Goal: Task Accomplishment & Management: Use online tool/utility

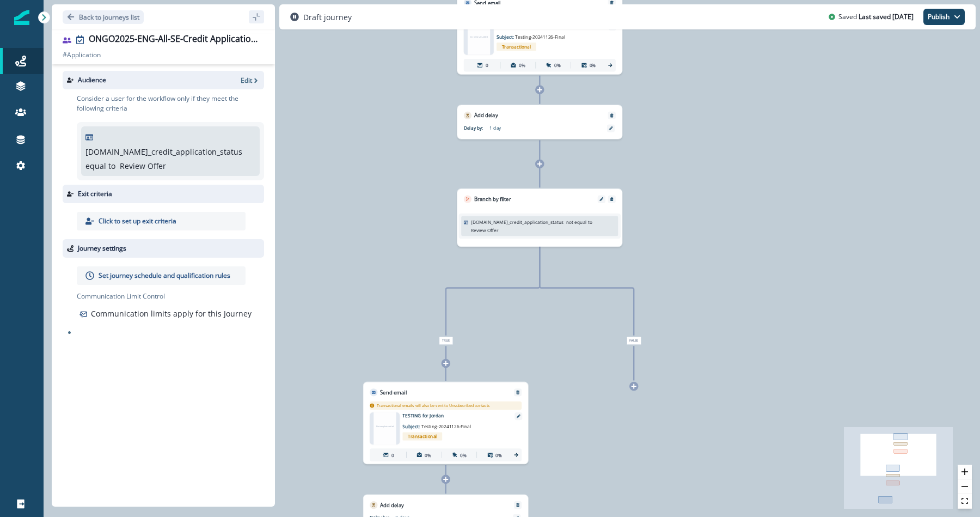
click at [566, 223] on p "not equal to" at bounding box center [579, 221] width 26 height 7
click at [566, 220] on p "not equal to" at bounding box center [579, 221] width 26 height 7
click at [599, 199] on icon "Edit" at bounding box center [601, 199] width 4 height 4
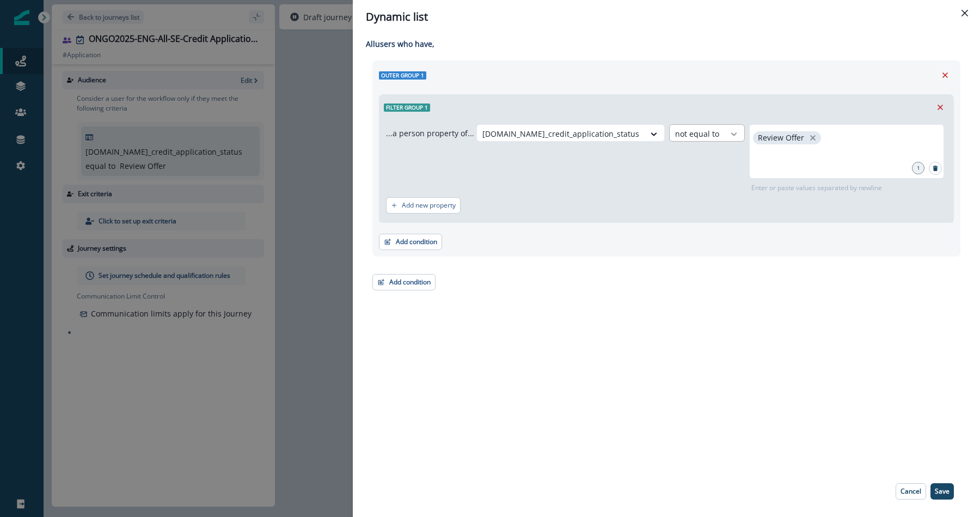
click at [725, 133] on div at bounding box center [734, 133] width 19 height 11
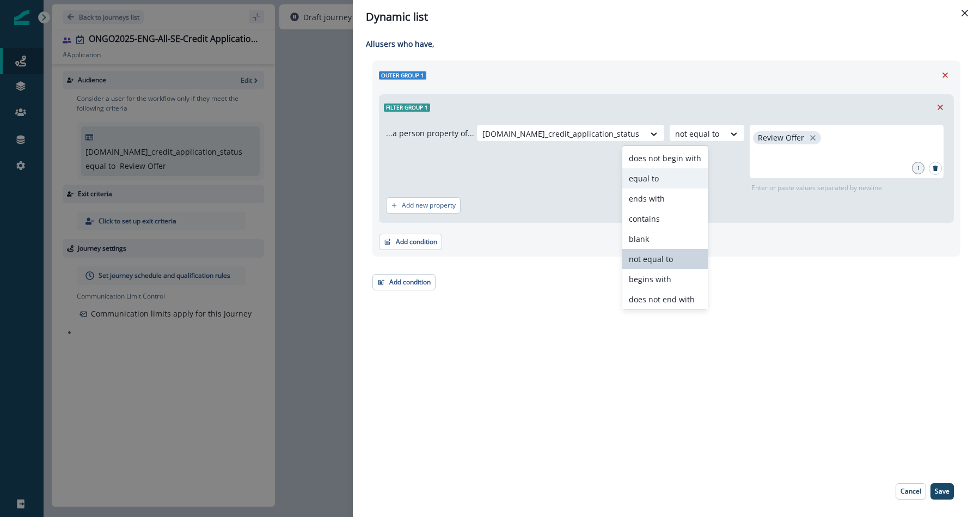
click at [666, 179] on div "equal to" at bounding box center [664, 178] width 85 height 20
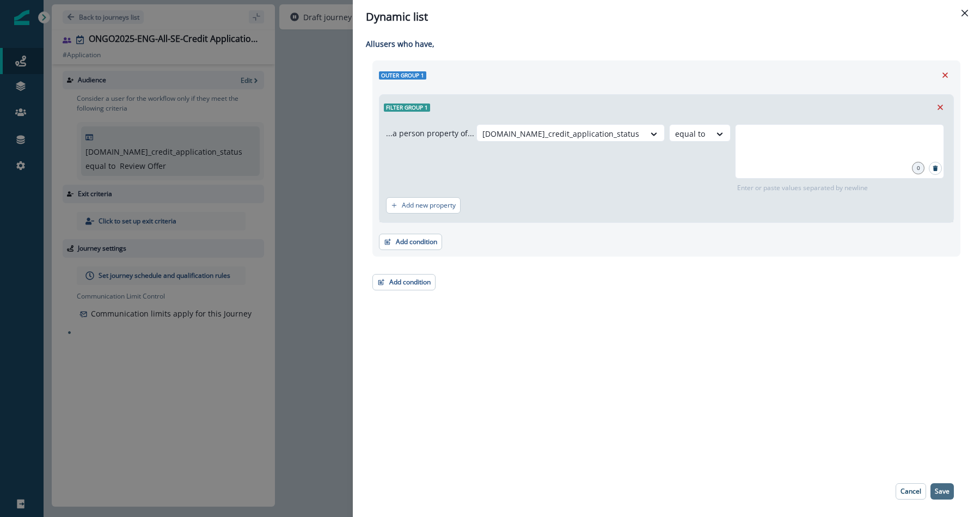
click at [945, 490] on p "Save" at bounding box center [942, 491] width 15 height 8
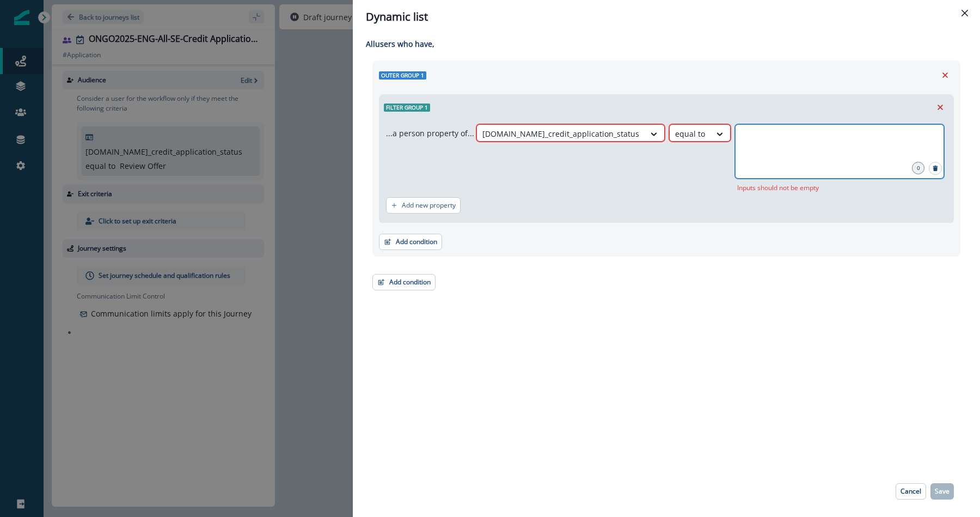
click at [737, 134] on input "text" at bounding box center [840, 138] width 206 height 22
type input "**********"
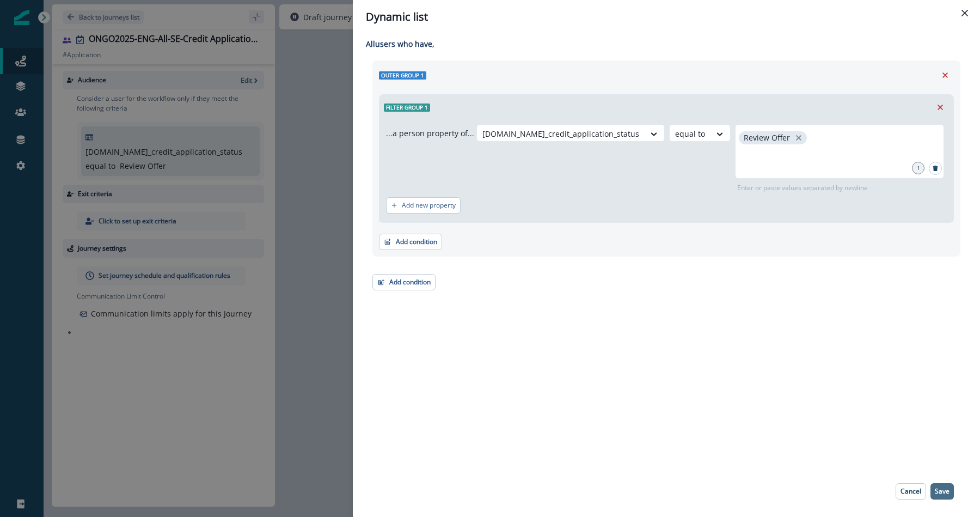
click at [947, 491] on p "Save" at bounding box center [942, 491] width 15 height 8
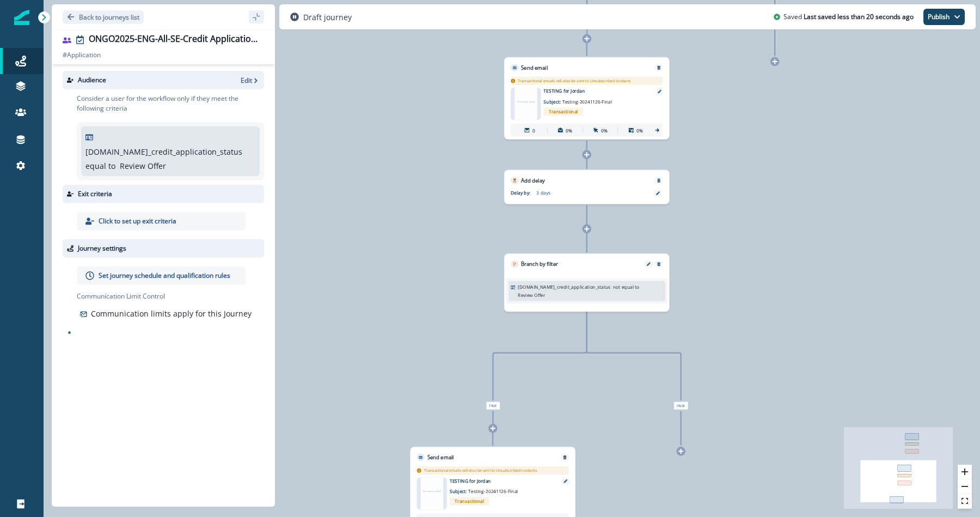
click at [613, 285] on p "not equal to" at bounding box center [626, 286] width 26 height 7
click at [649, 264] on icon "Edit" at bounding box center [649, 264] width 4 height 4
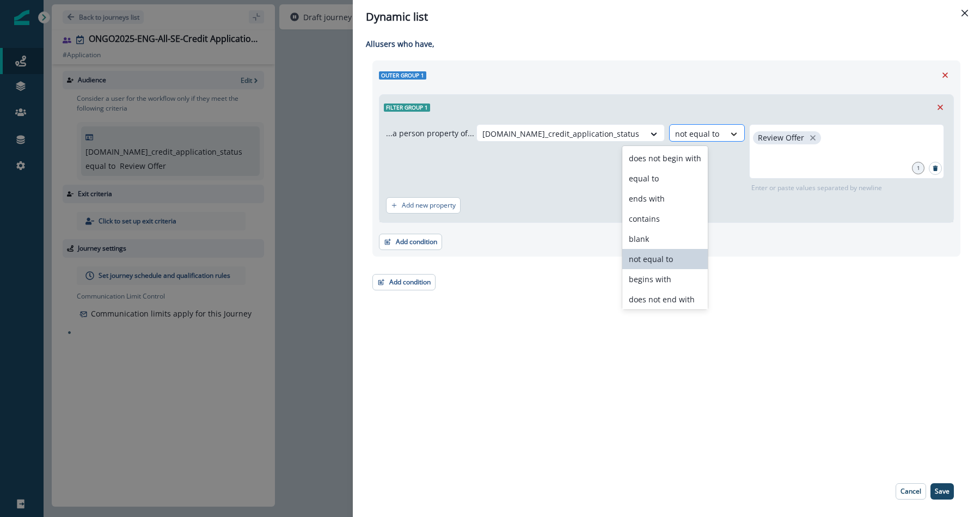
click at [725, 132] on div at bounding box center [734, 133] width 19 height 11
click at [663, 183] on div "equal to" at bounding box center [664, 178] width 85 height 20
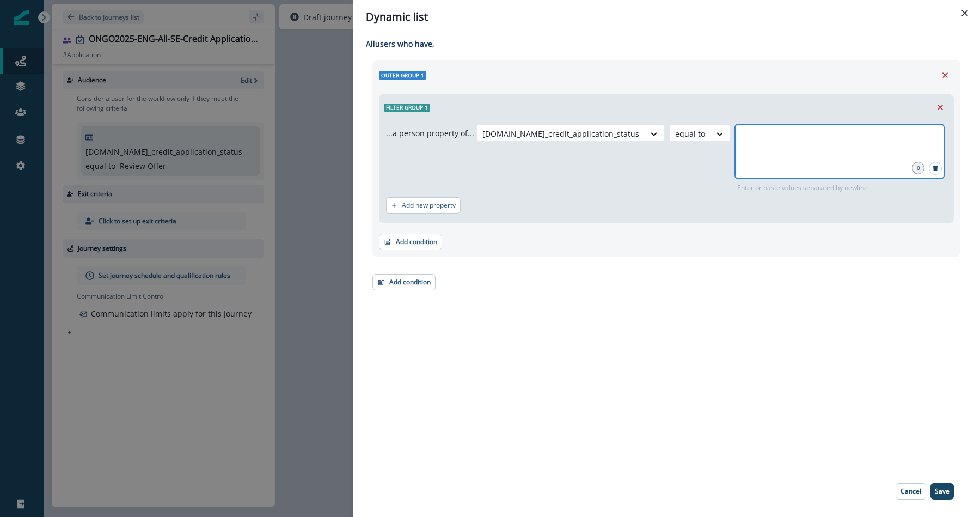
click at [746, 131] on input "text" at bounding box center [840, 138] width 206 height 22
type input "**********"
click at [936, 494] on p "Save" at bounding box center [942, 491] width 15 height 8
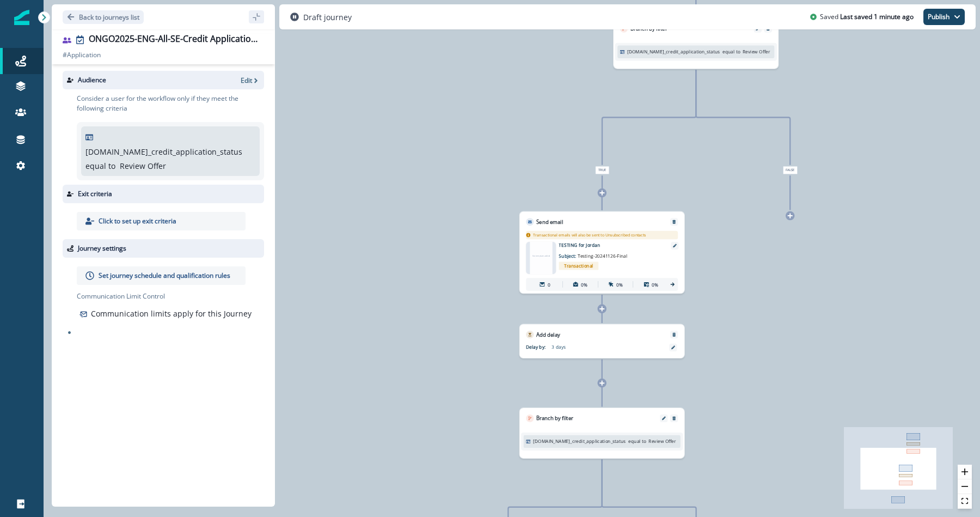
click at [606, 327] on div "Add delay" at bounding box center [601, 331] width 165 height 14
